Goal: Information Seeking & Learning: Find specific fact

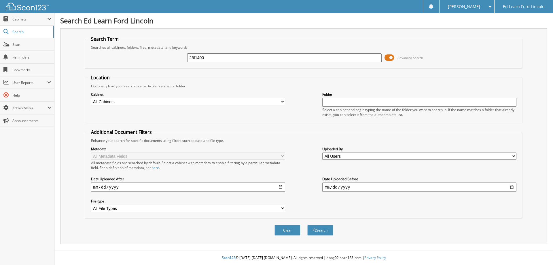
type input "25f1400"
click at [308, 225] on button "Search" at bounding box center [321, 230] width 26 height 11
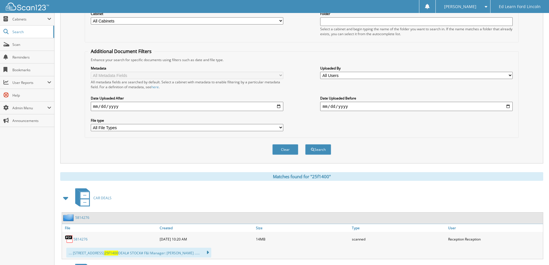
scroll to position [144, 0]
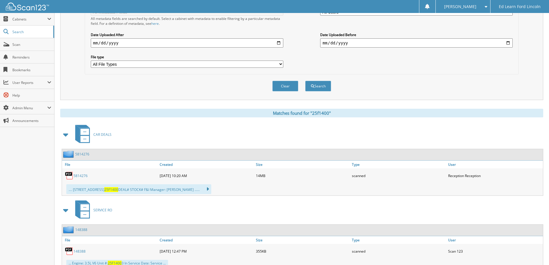
click at [82, 175] on link "5814276" at bounding box center [80, 175] width 14 height 5
click at [80, 178] on link "5814276" at bounding box center [80, 175] width 14 height 5
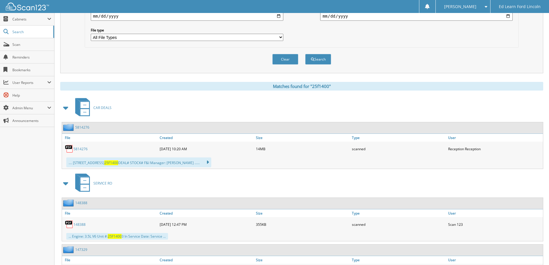
scroll to position [29, 0]
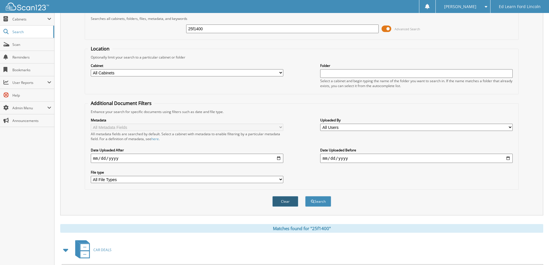
click at [287, 204] on button "Clear" at bounding box center [285, 201] width 26 height 11
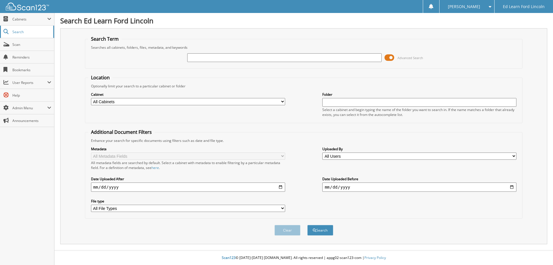
click at [23, 33] on span "Search" at bounding box center [31, 31] width 38 height 5
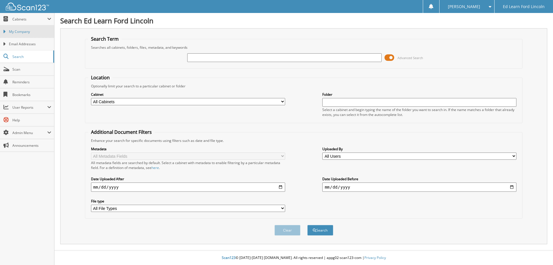
click at [31, 34] on link "My Company" at bounding box center [27, 31] width 54 height 12
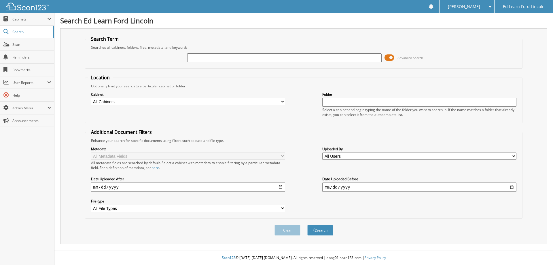
click at [216, 57] on input "text" at bounding box center [284, 57] width 194 height 9
type input "25MA161"
click at [317, 227] on button "Search" at bounding box center [321, 230] width 26 height 11
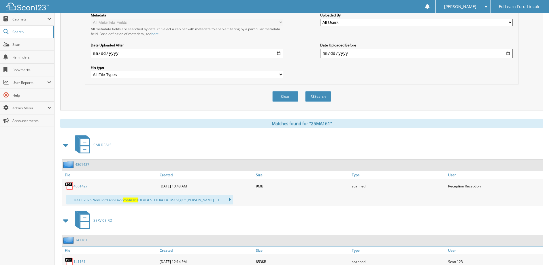
scroll to position [144, 0]
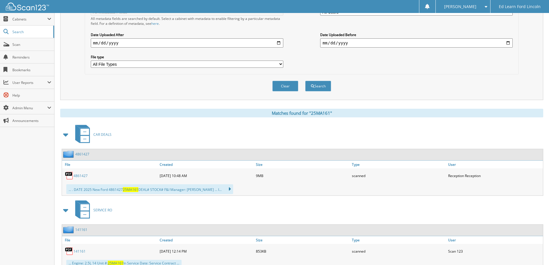
click at [81, 177] on link "4861427" at bounding box center [80, 175] width 14 height 5
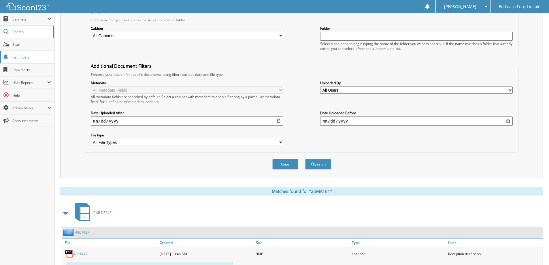
scroll to position [0, 0]
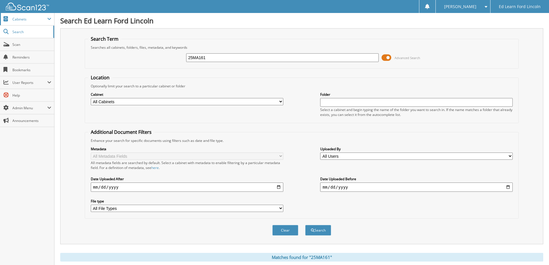
click at [22, 21] on span "Cabinets" at bounding box center [29, 19] width 35 height 5
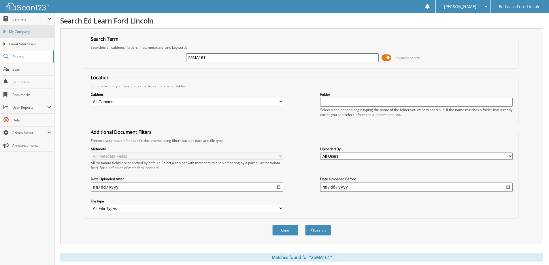
click at [26, 32] on span "My Company" at bounding box center [30, 31] width 42 height 5
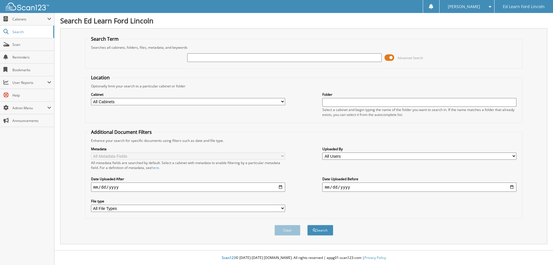
click at [332, 55] on input "text" at bounding box center [284, 57] width 194 height 9
type input "25ES760"
click at [327, 228] on button "Search" at bounding box center [321, 230] width 26 height 11
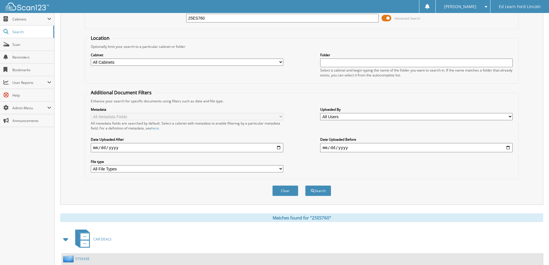
scroll to position [144, 0]
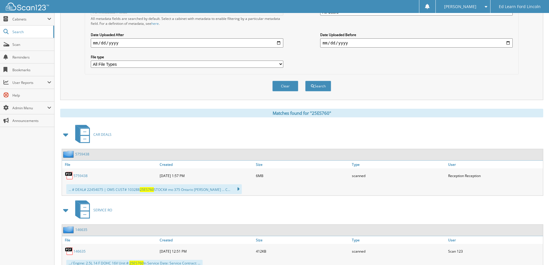
click at [82, 178] on link "5759438" at bounding box center [80, 175] width 14 height 5
click at [284, 88] on button "Clear" at bounding box center [285, 86] width 26 height 11
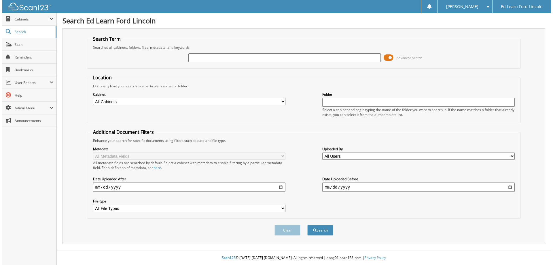
scroll to position [0, 0]
click at [291, 60] on input "text" at bounding box center [284, 57] width 194 height 9
type input "25F1606"
click at [308, 225] on button "Search" at bounding box center [321, 230] width 26 height 11
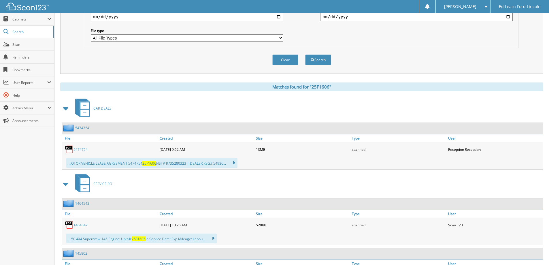
scroll to position [173, 0]
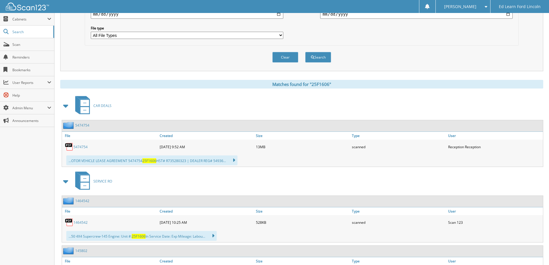
click at [81, 151] on div "5474754" at bounding box center [110, 147] width 96 height 12
click at [81, 147] on link "5474754" at bounding box center [80, 146] width 14 height 5
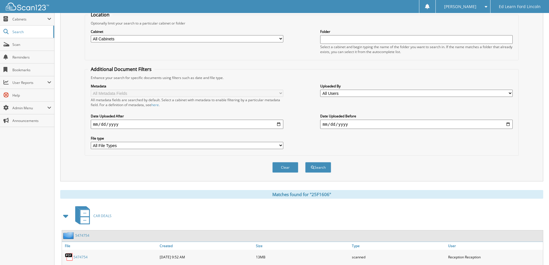
scroll to position [0, 0]
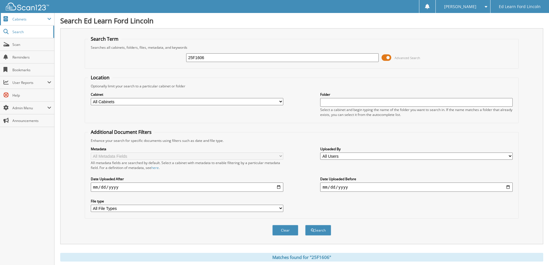
click at [15, 20] on span "Cabinets" at bounding box center [29, 19] width 35 height 5
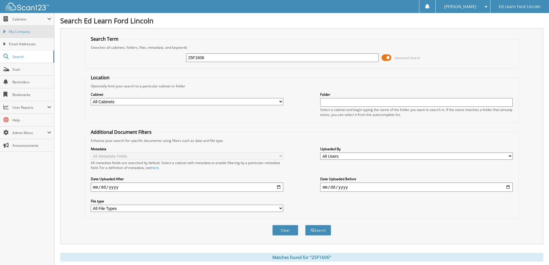
click at [20, 31] on span "My Company" at bounding box center [30, 31] width 42 height 5
